Goal: Task Accomplishment & Management: Use online tool/utility

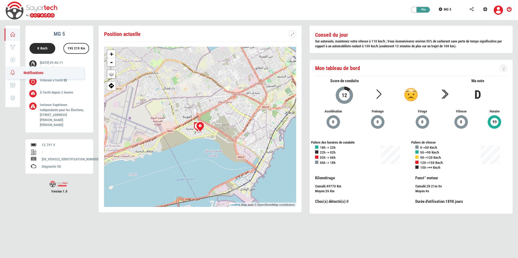
click at [17, 70] on link "0 Notifications" at bounding box center [44, 73] width 78 height 12
type input "[DATE]"
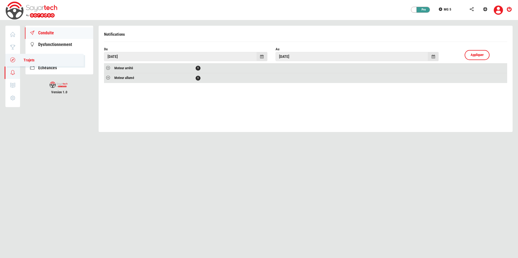
click at [14, 56] on link "Trajets" at bounding box center [44, 60] width 78 height 12
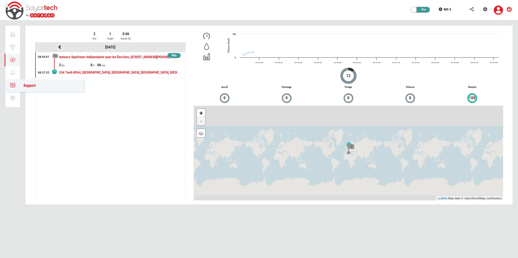
click at [12, 83] on icon at bounding box center [13, 85] width 6 height 4
type input "[DATE]"
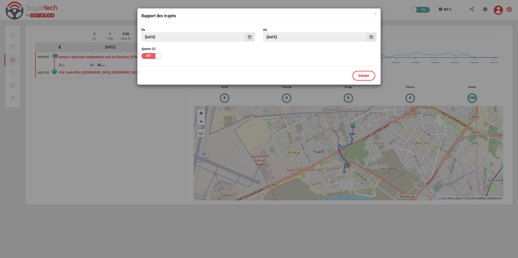
click at [245, 37] on span at bounding box center [249, 36] width 11 height 9
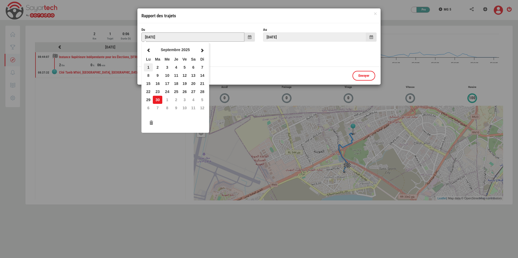
click at [151, 69] on td "1" at bounding box center [148, 67] width 9 height 8
type input "[DATE]"
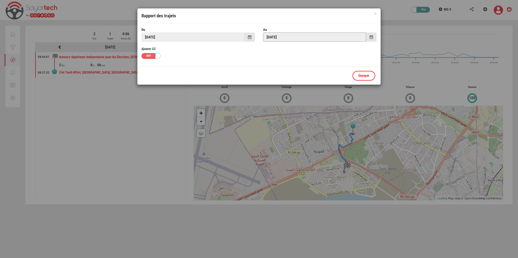
click at [346, 39] on input "[DATE]" at bounding box center [314, 36] width 103 height 9
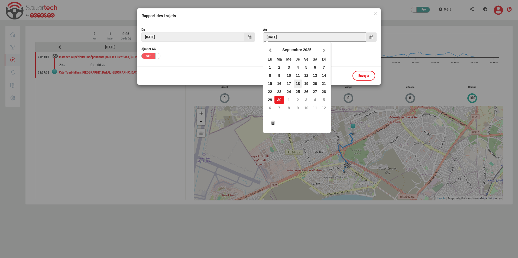
click at [300, 83] on td "18" at bounding box center [298, 84] width 8 height 8
type input "[DATE]"
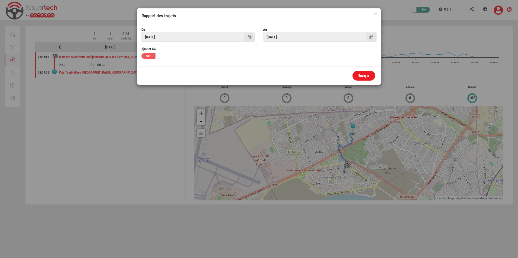
click at [363, 77] on link "Envoyer" at bounding box center [363, 76] width 23 height 10
